Goal: Information Seeking & Learning: Compare options

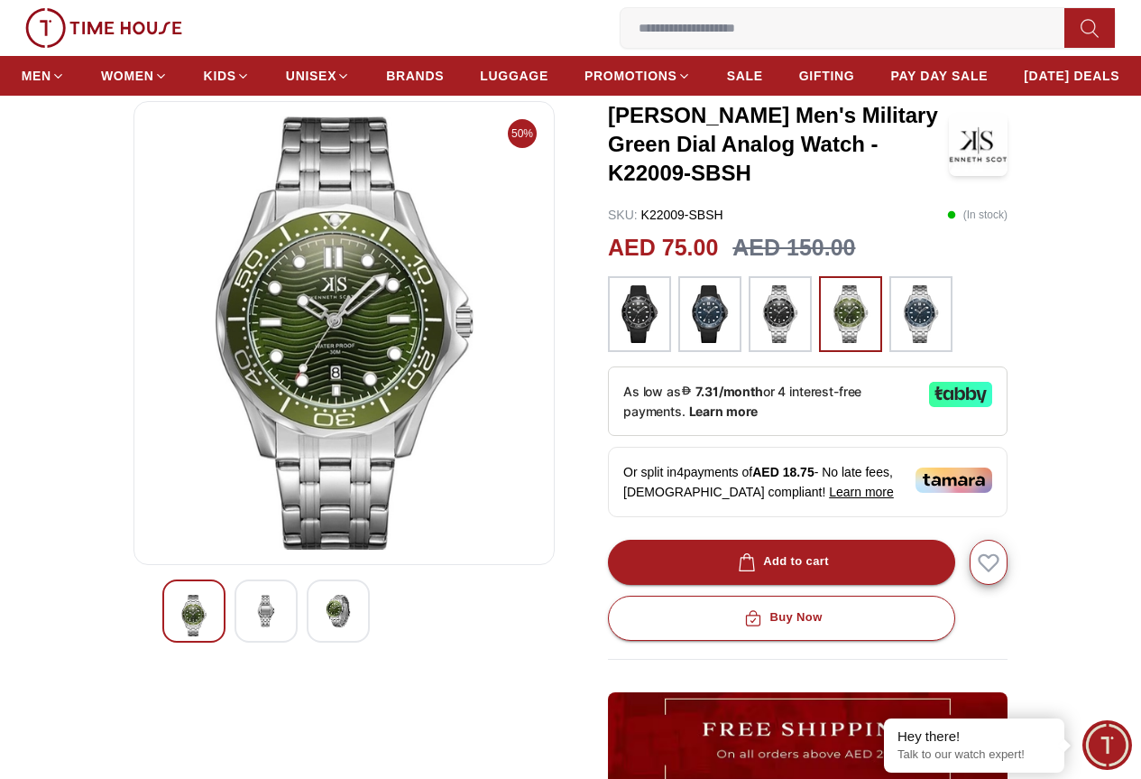
scroll to position [90, 0]
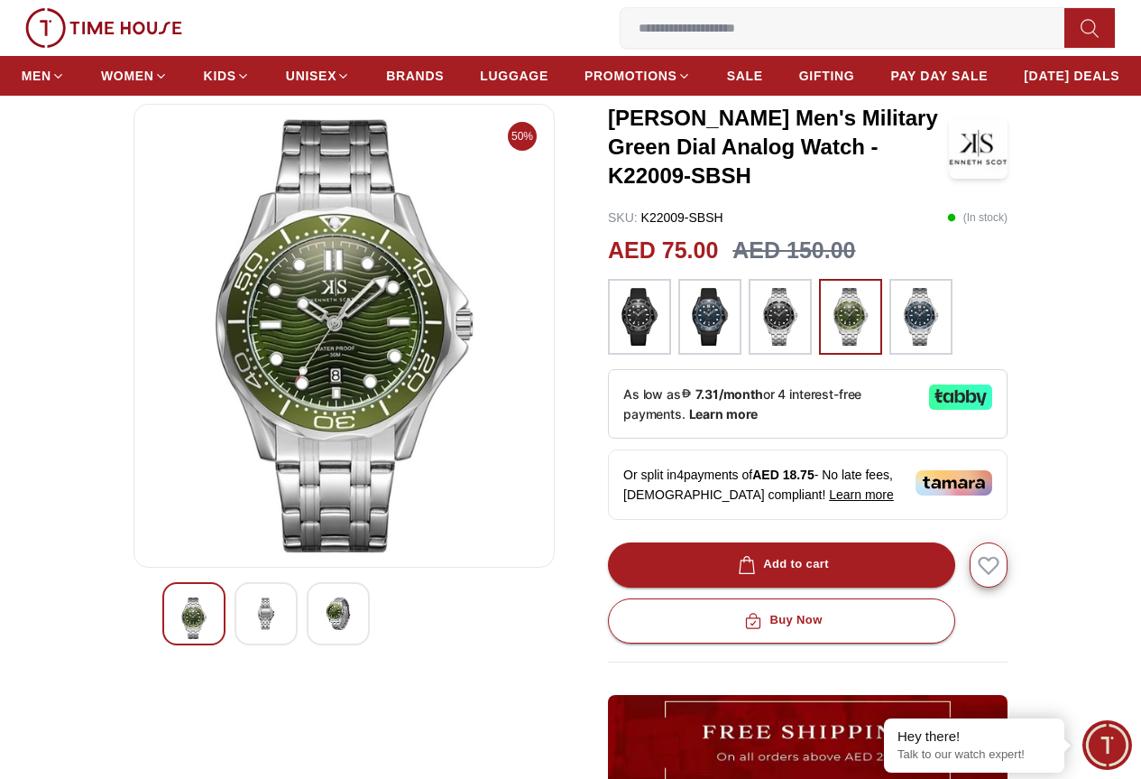
click at [251, 645] on div at bounding box center [266, 613] width 63 height 63
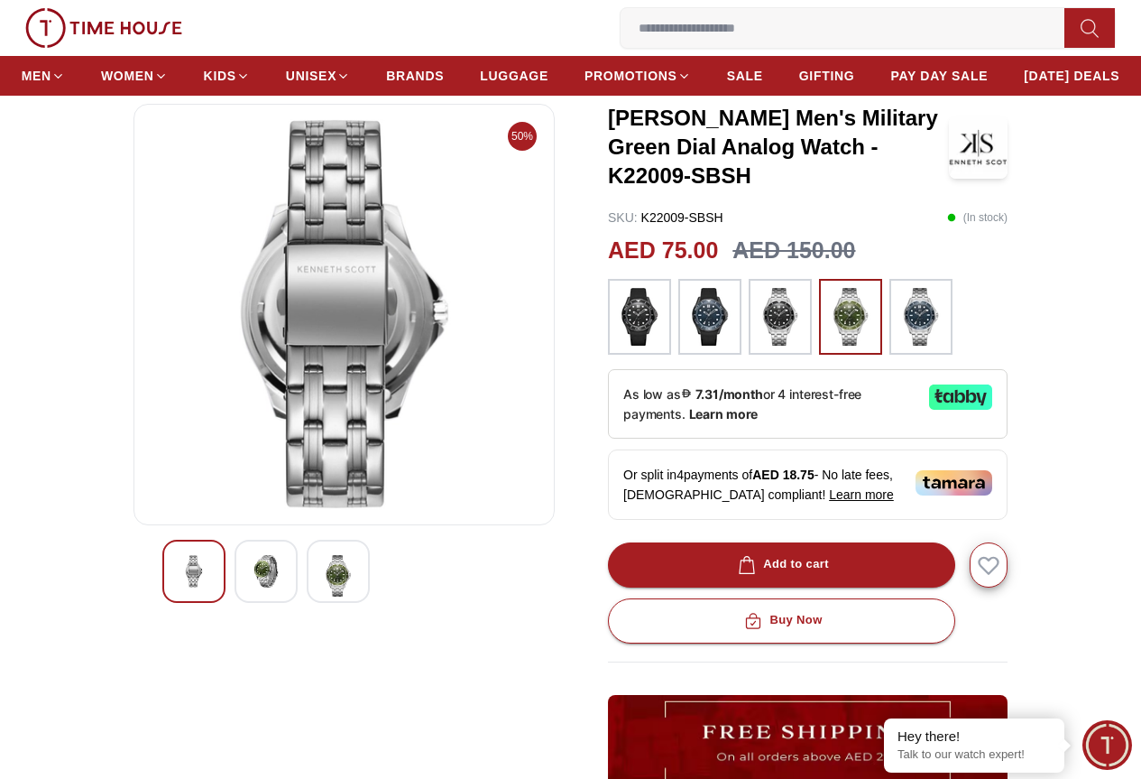
click at [322, 596] on img at bounding box center [338, 575] width 32 height 41
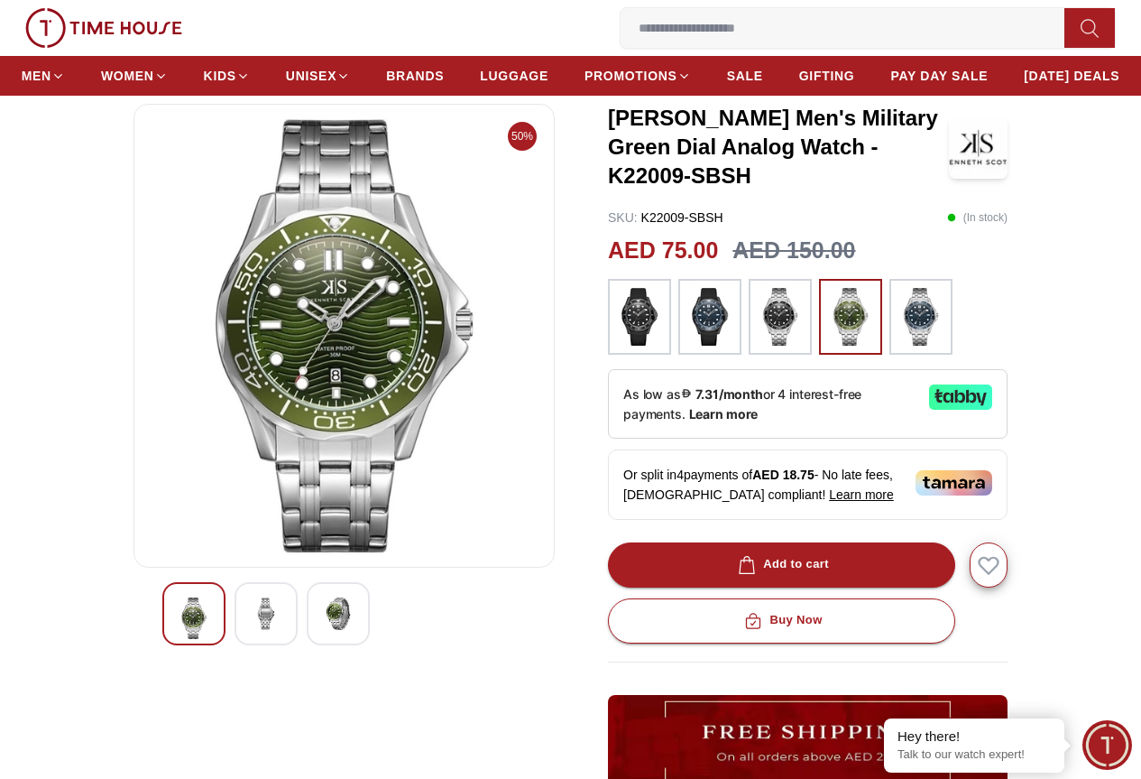
click at [619, 346] on img at bounding box center [639, 317] width 45 height 58
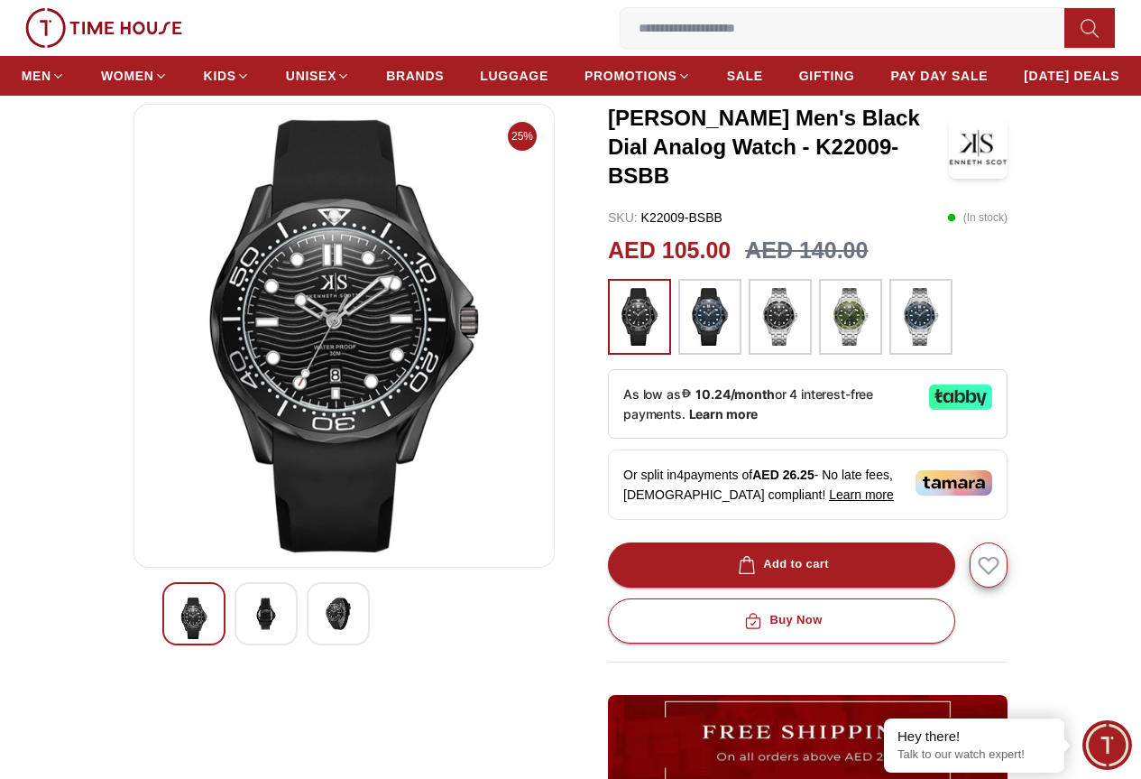
click at [923, 320] on img at bounding box center [920, 317] width 45 height 58
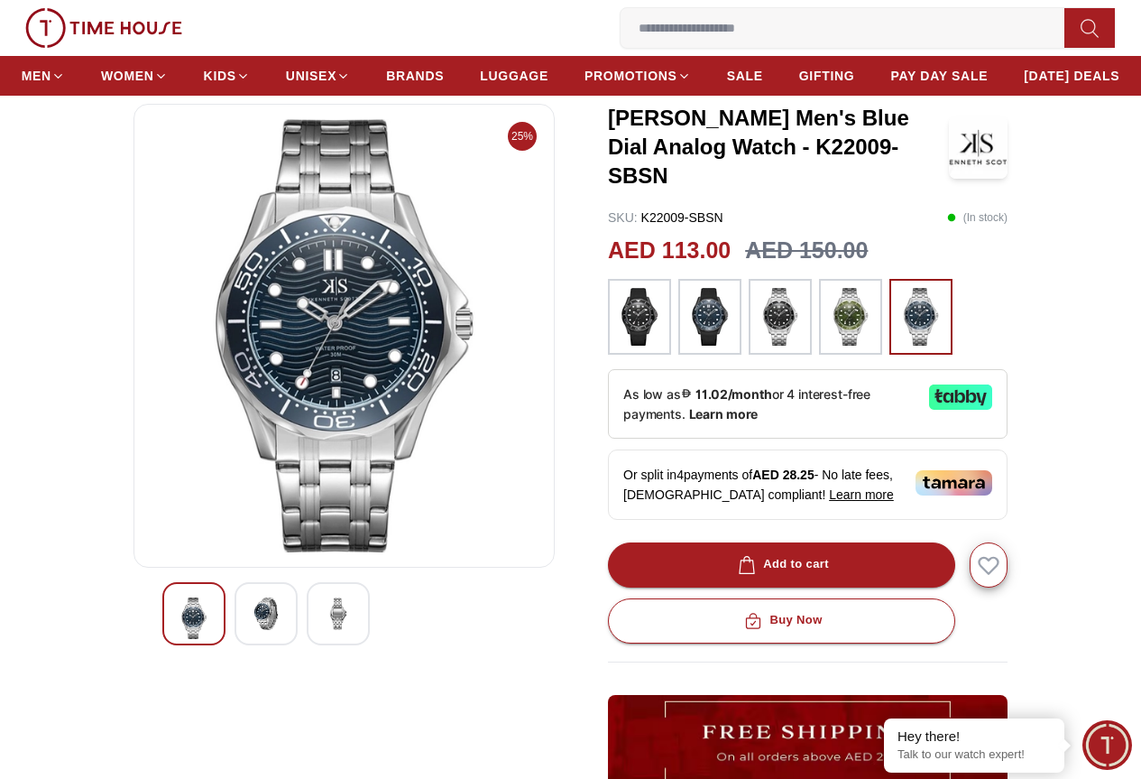
click at [782, 346] on img at bounding box center [780, 317] width 45 height 58
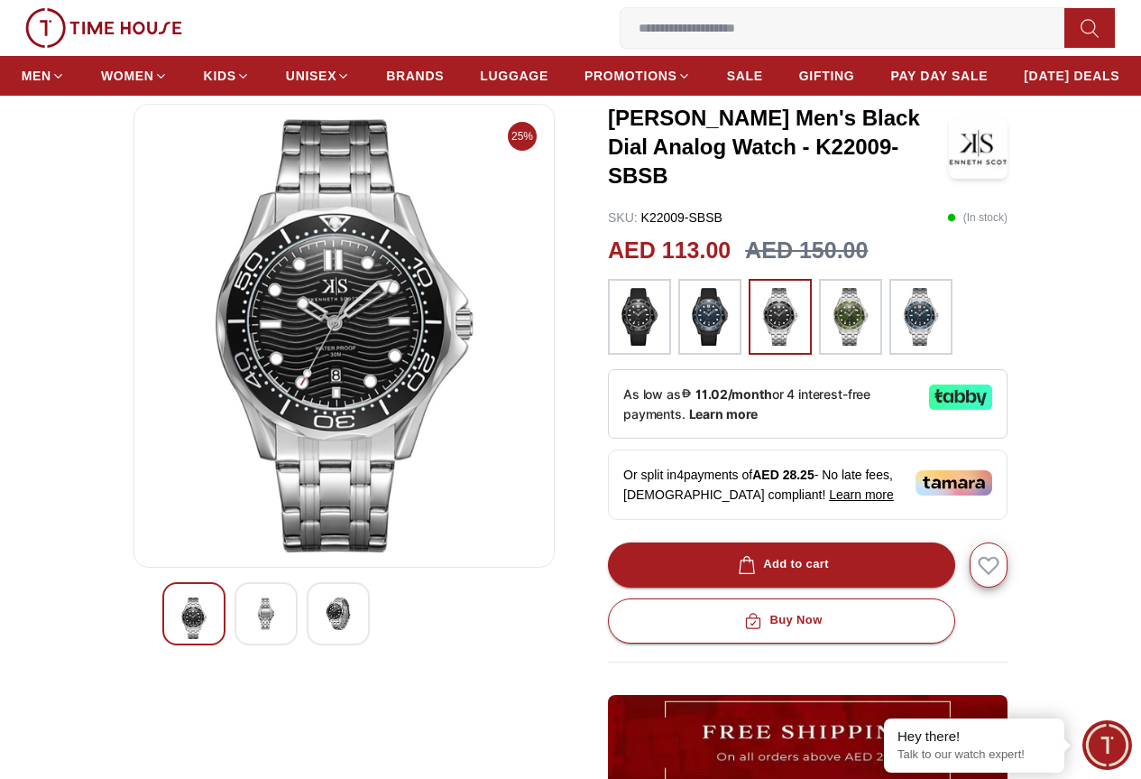
click at [839, 340] on img at bounding box center [850, 317] width 45 height 58
